Goal: Find specific page/section: Find specific page/section

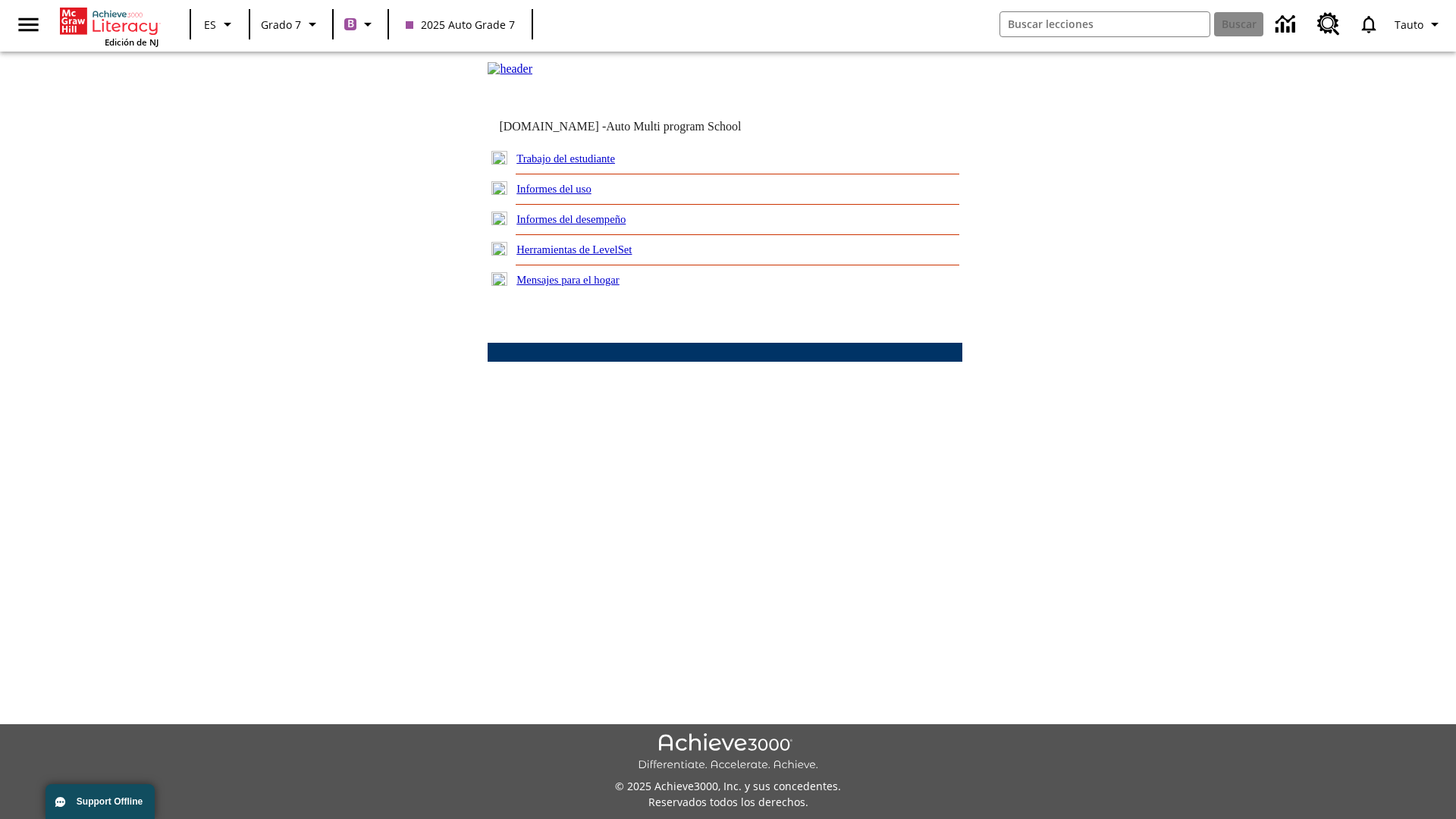
click at [584, 165] on link "Trabajo del estudiante" at bounding box center [566, 159] width 99 height 12
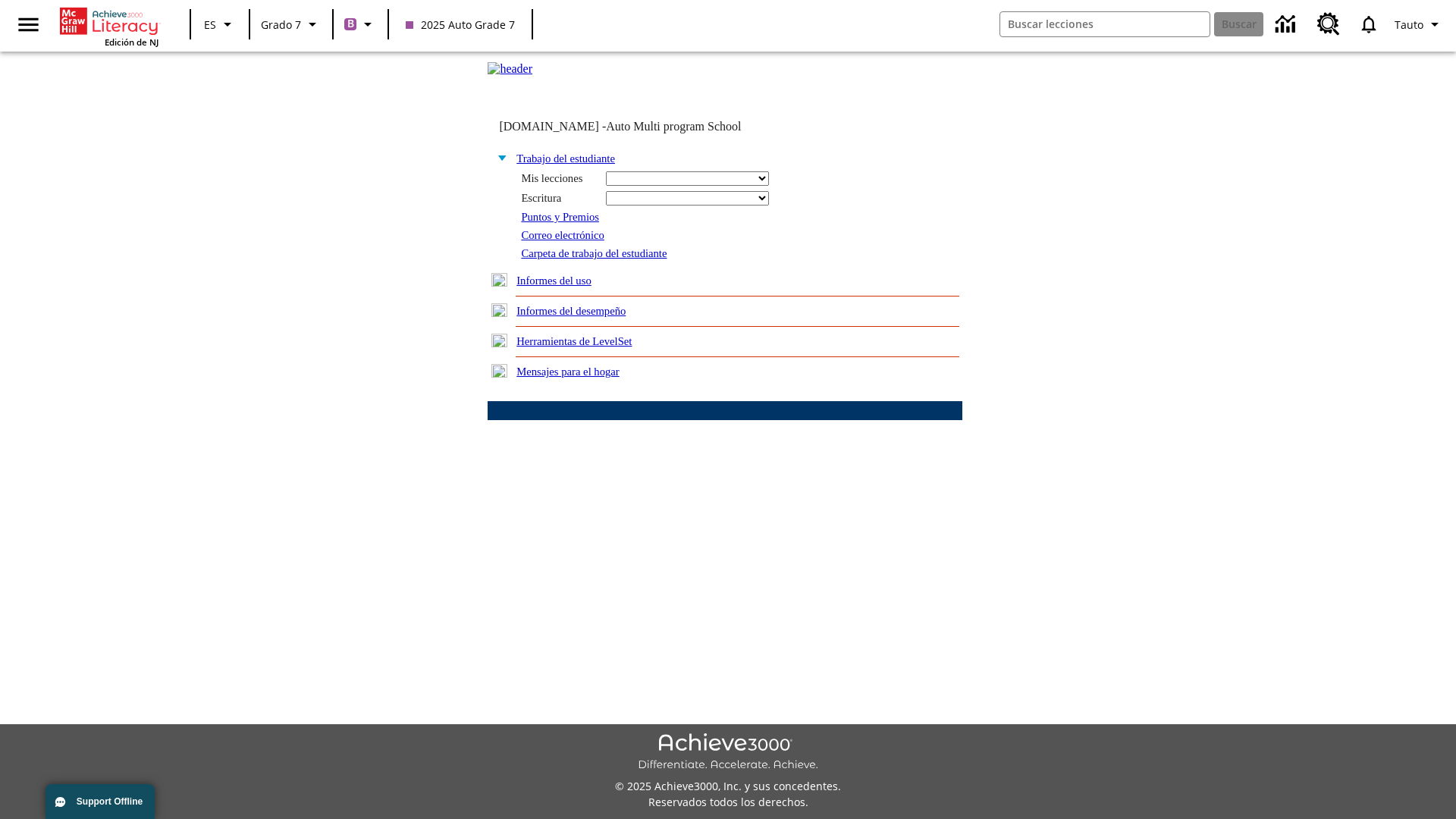
click at [568, 241] on link "Correo electrónico" at bounding box center [562, 235] width 83 height 12
